Goal: Task Accomplishment & Management: Manage account settings

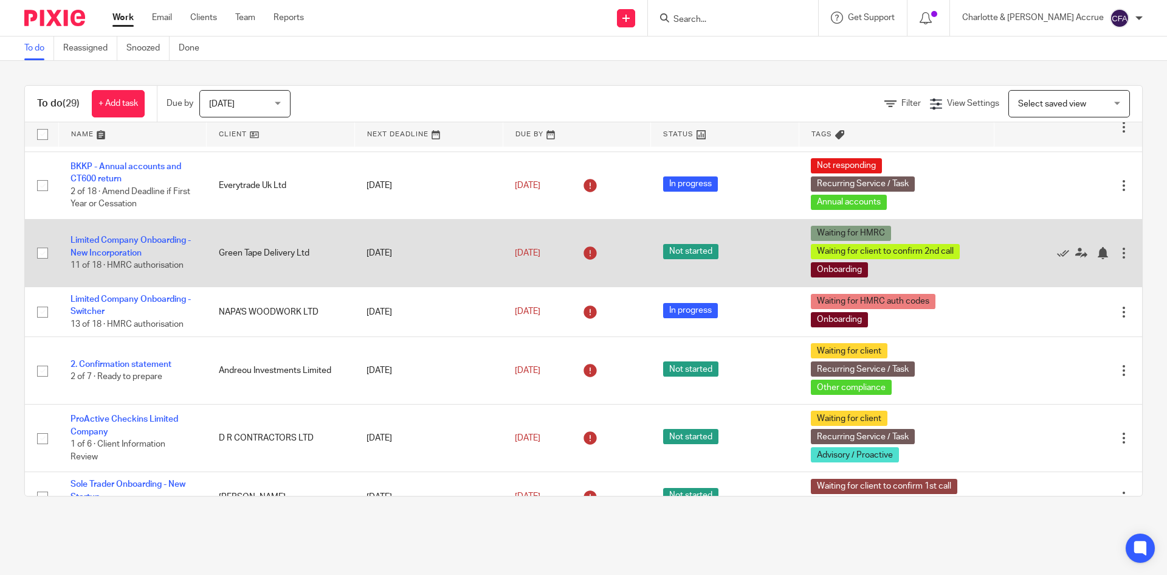
scroll to position [1034, 0]
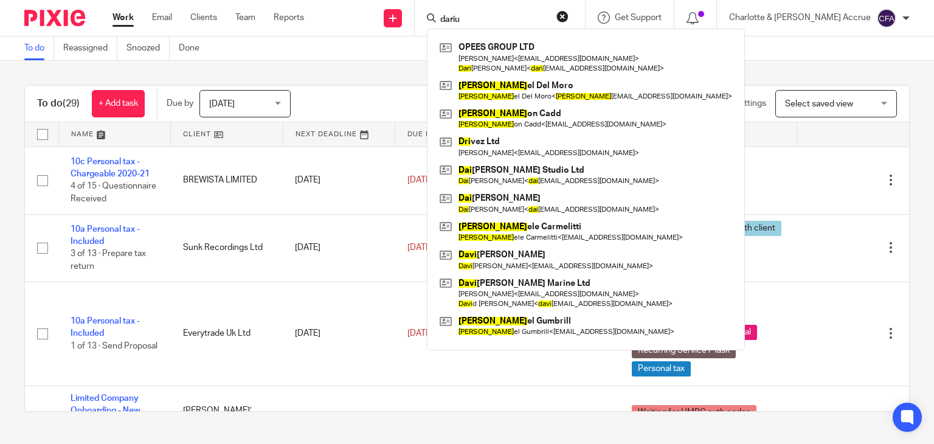
type input "darius"
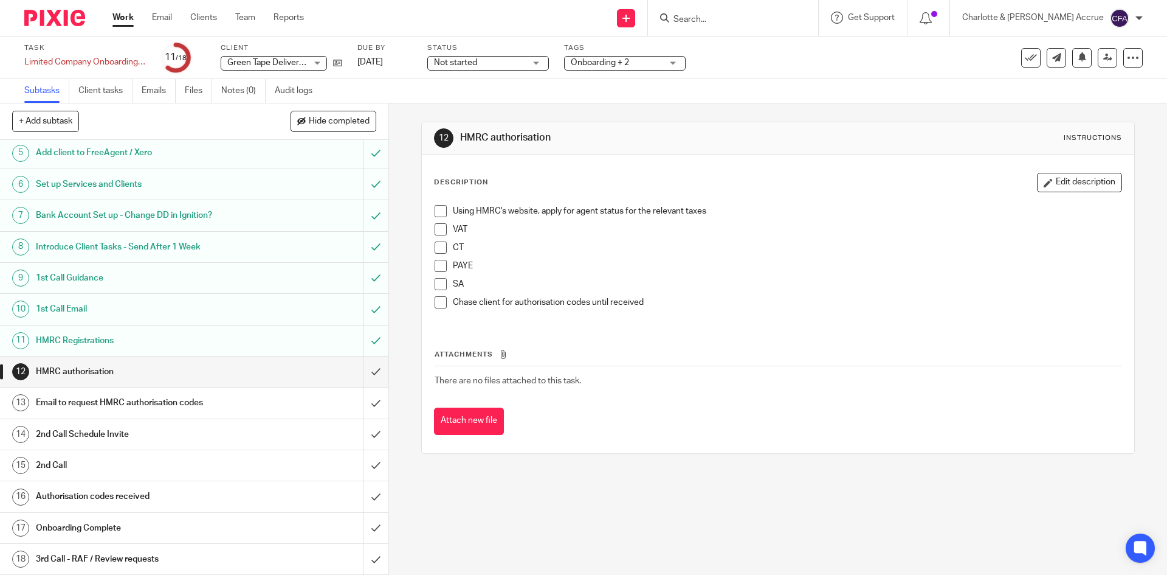
scroll to position [140, 0]
click at [335, 69] on link at bounding box center [334, 63] width 15 height 12
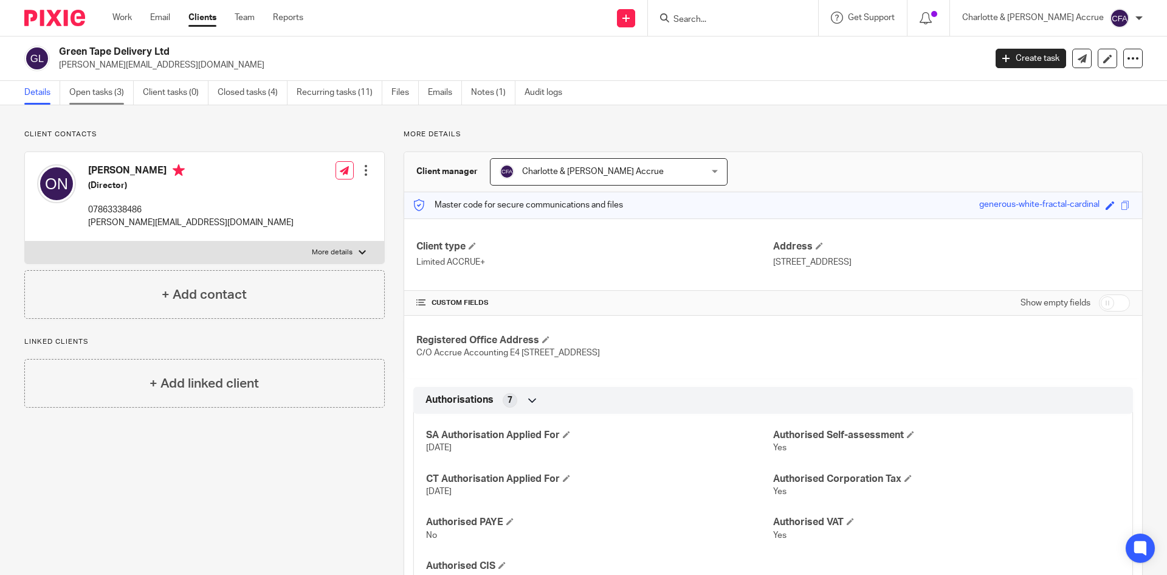
click at [100, 97] on link "Open tasks (3)" at bounding box center [101, 93] width 64 height 24
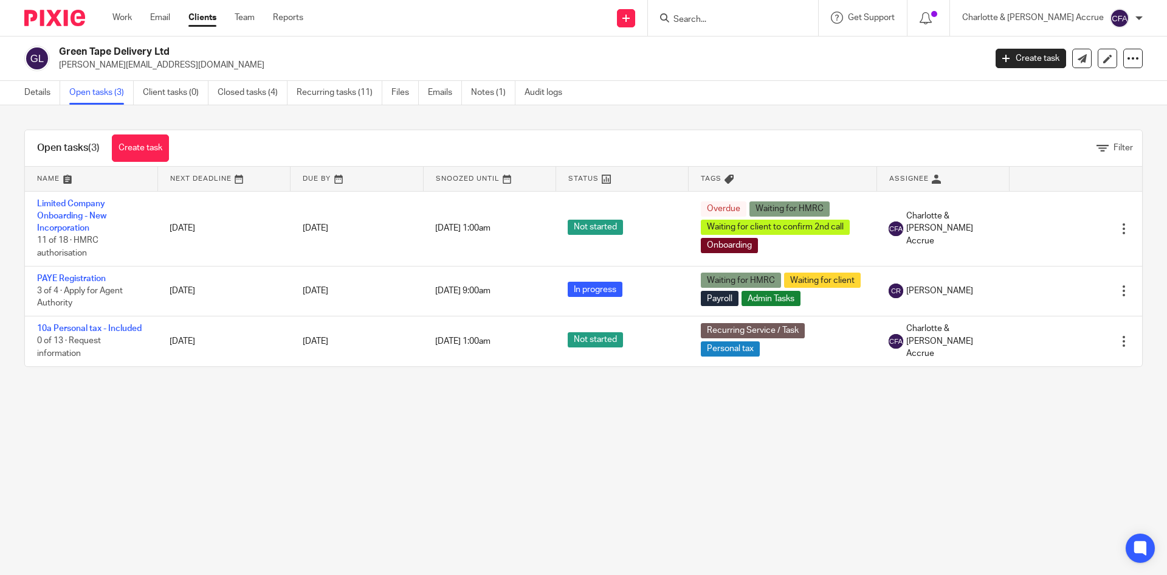
click at [211, 89] on ul "Details Open tasks (3) Client tasks (0) Closed tasks (4) Recurring tasks (11) F…" at bounding box center [302, 93] width 556 height 24
click at [224, 88] on link "Closed tasks (4)" at bounding box center [253, 93] width 70 height 24
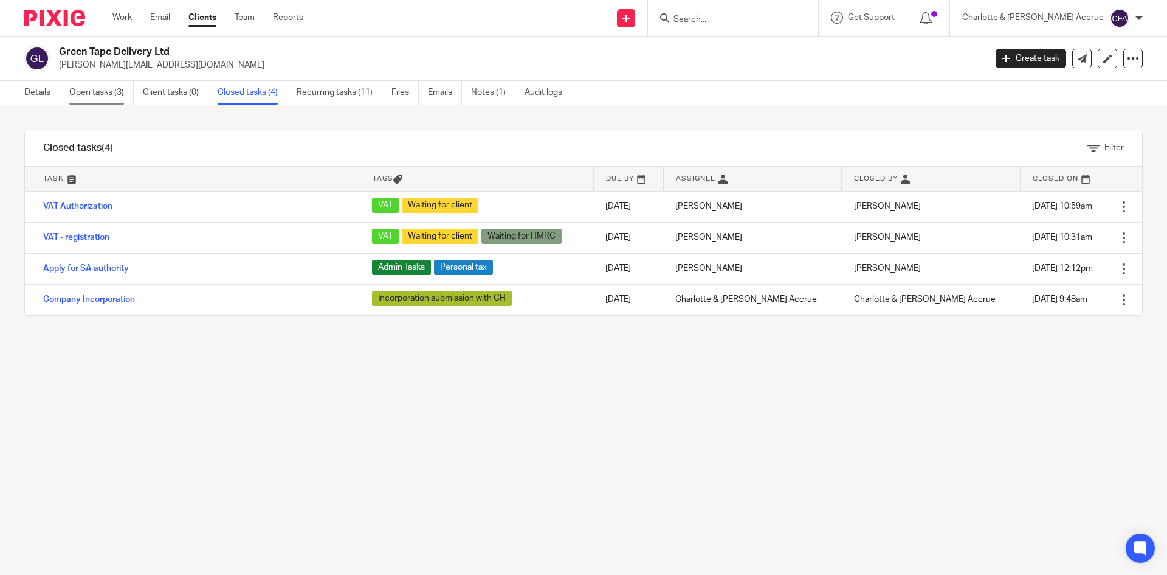
click at [91, 97] on link "Open tasks (3)" at bounding box center [101, 93] width 64 height 24
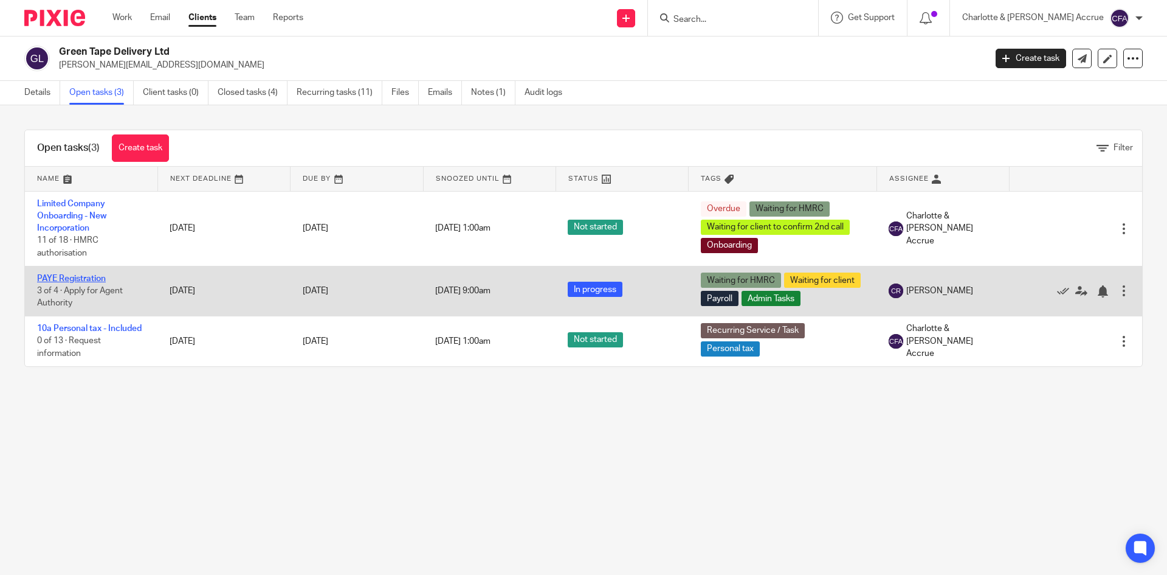
drag, startPoint x: 0, startPoint y: 0, endPoint x: 63, endPoint y: 277, distance: 284.4
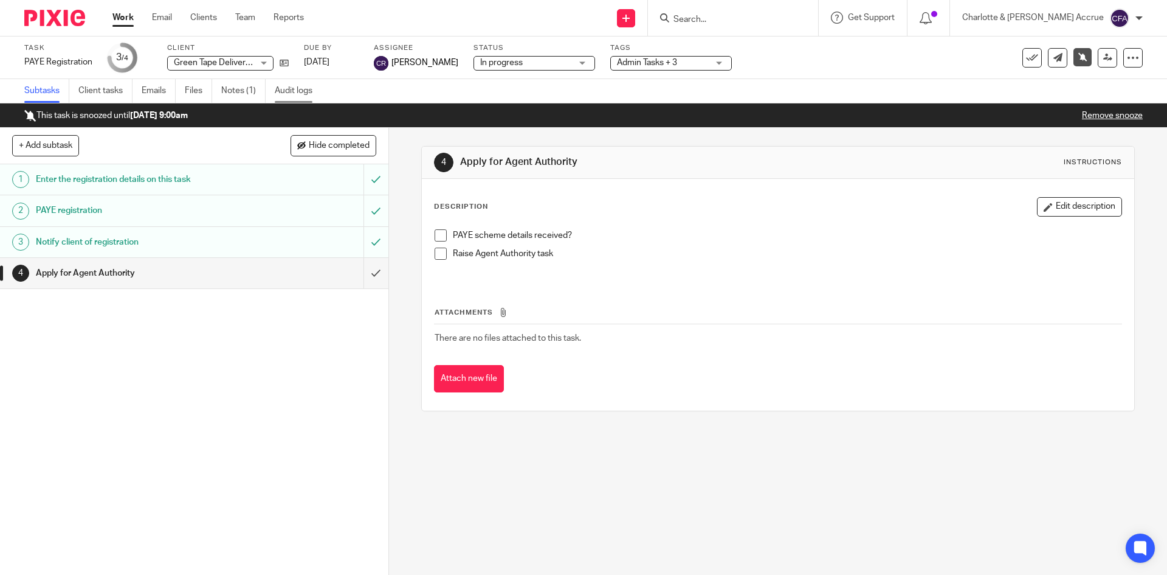
click at [280, 89] on link "Audit logs" at bounding box center [298, 91] width 47 height 24
